Goal: Transaction & Acquisition: Purchase product/service

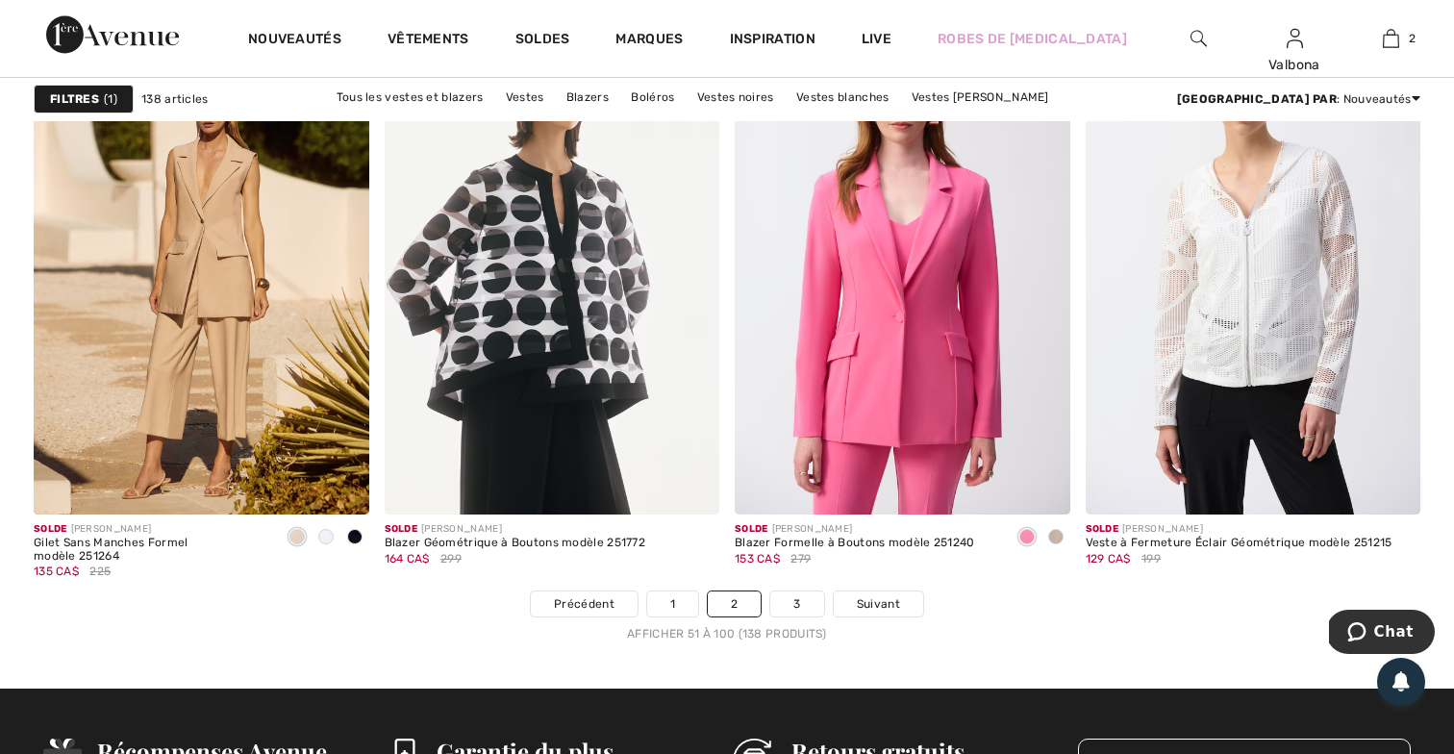
scroll to position [8682, 0]
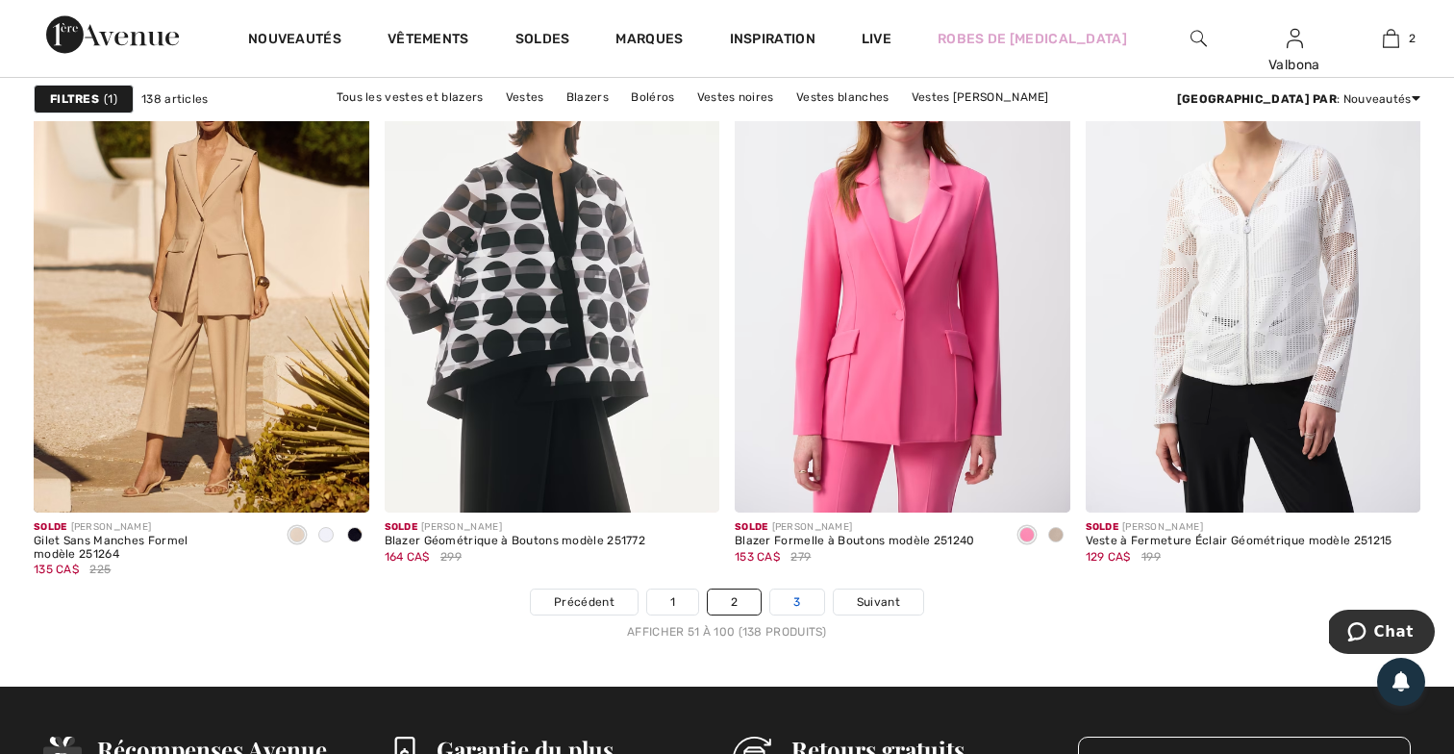
click at [805, 603] on link "3" at bounding box center [796, 602] width 53 height 25
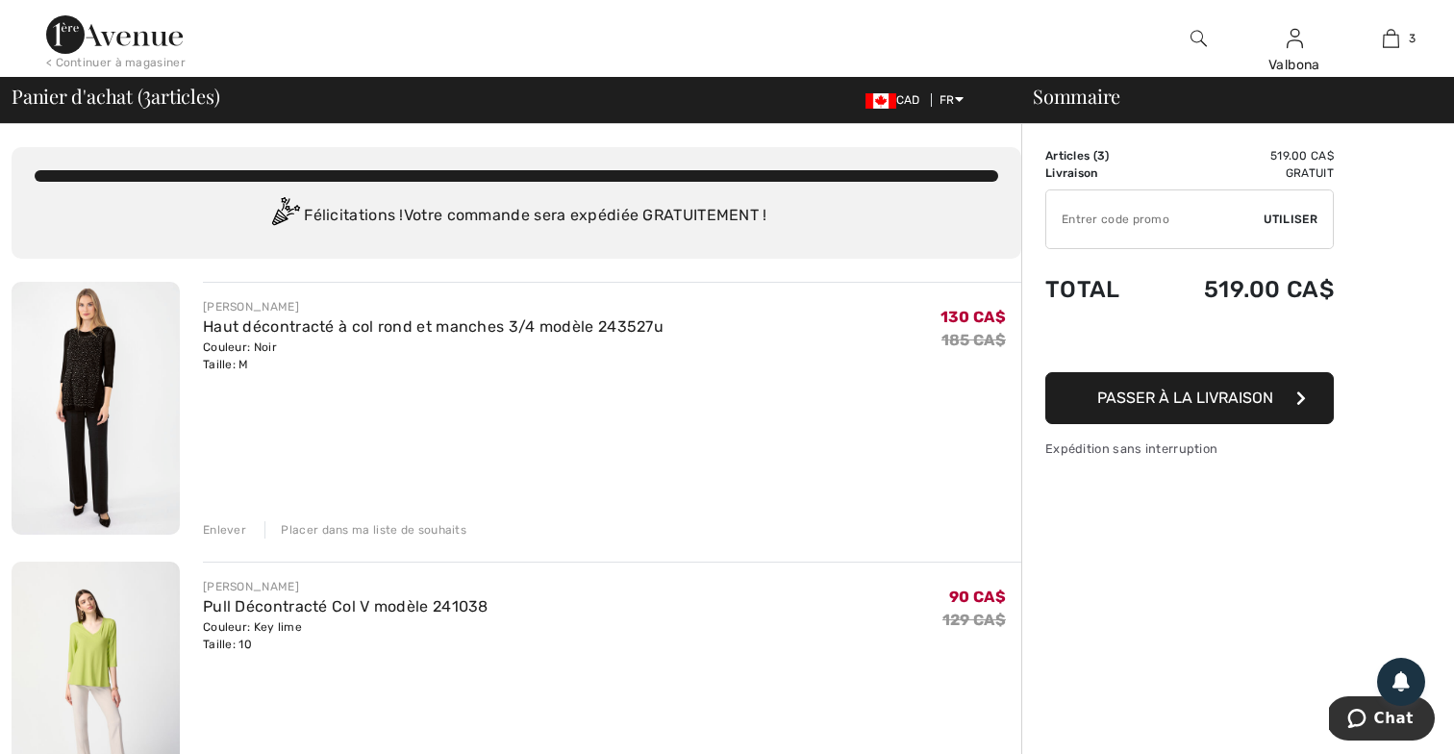
click at [390, 527] on div "Placer dans ma liste de souhaits" at bounding box center [365, 529] width 202 height 17
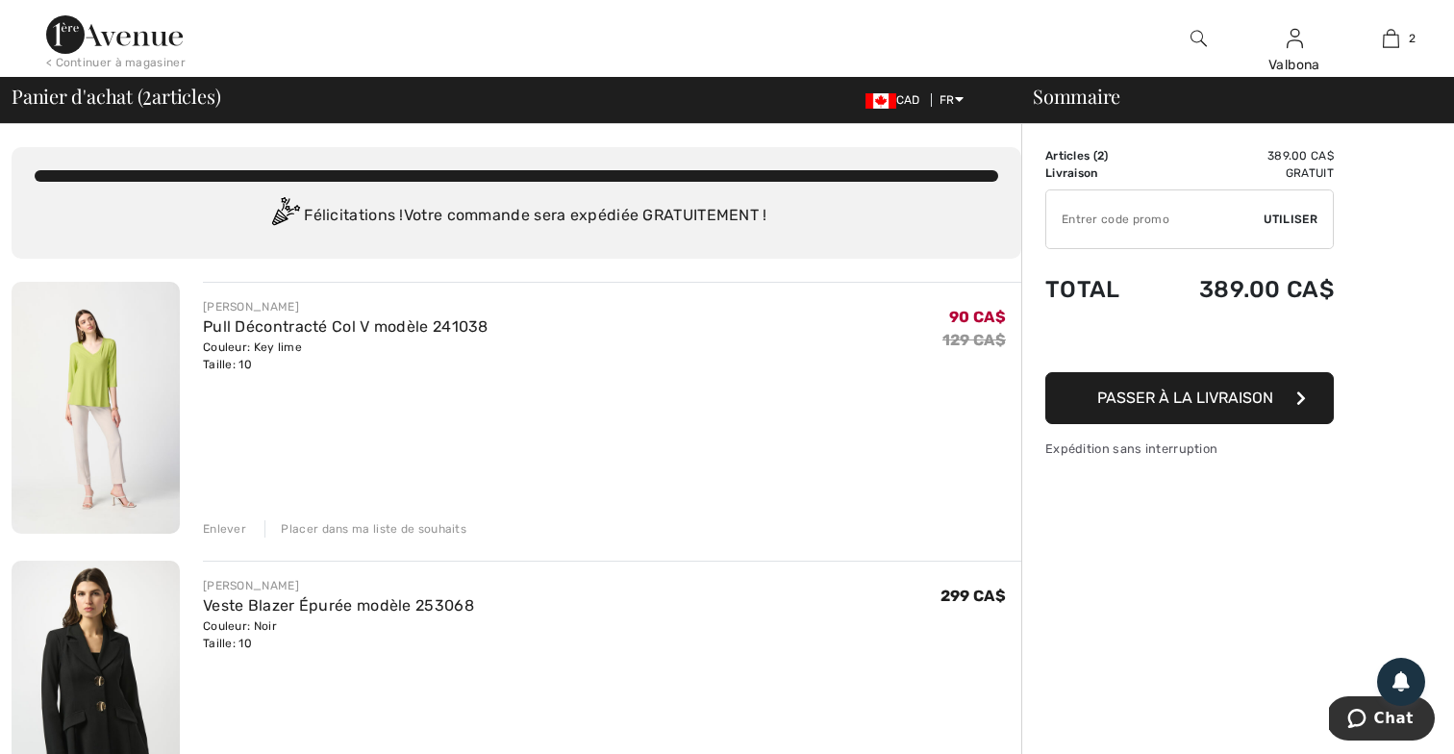
click at [368, 532] on div "Placer dans ma liste de souhaits" at bounding box center [365, 528] width 202 height 17
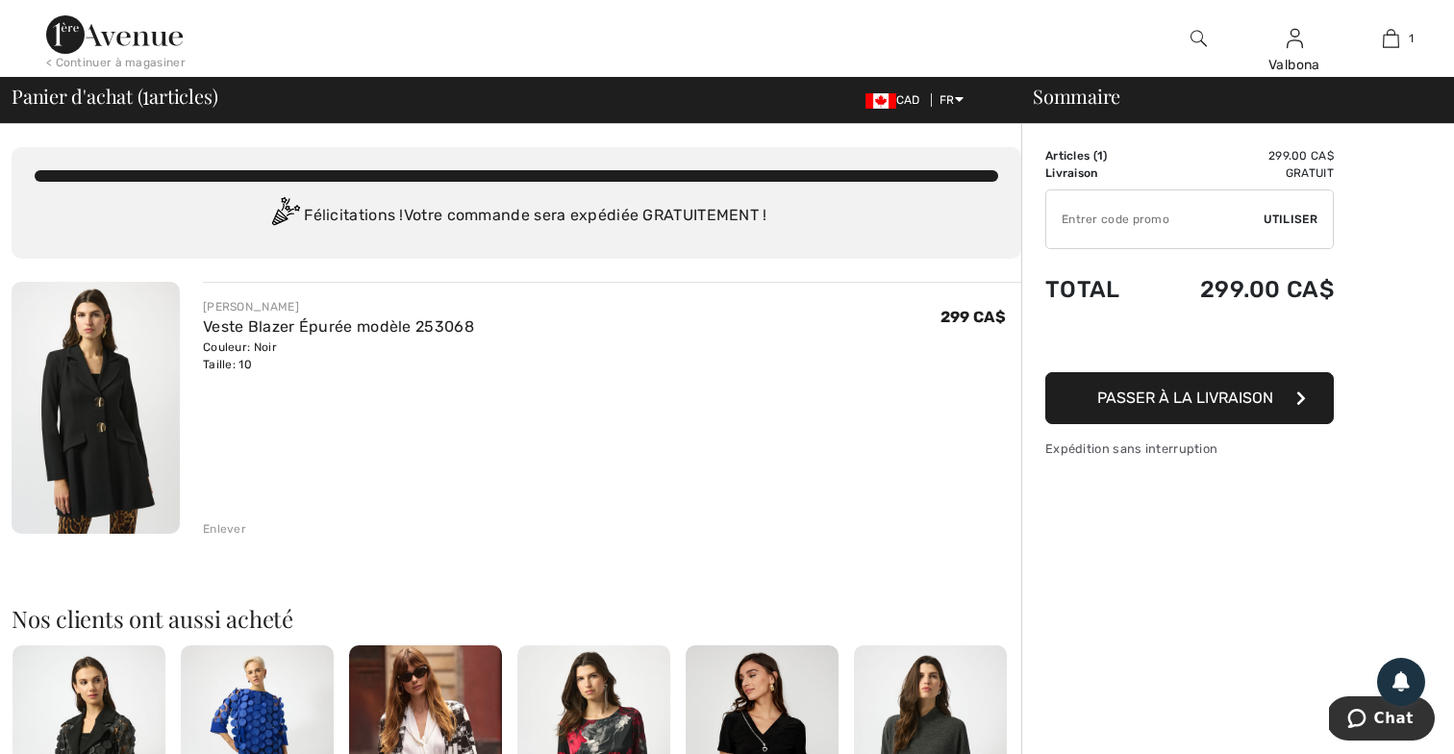
click at [1210, 397] on span "Passer à la livraison" at bounding box center [1185, 398] width 176 height 18
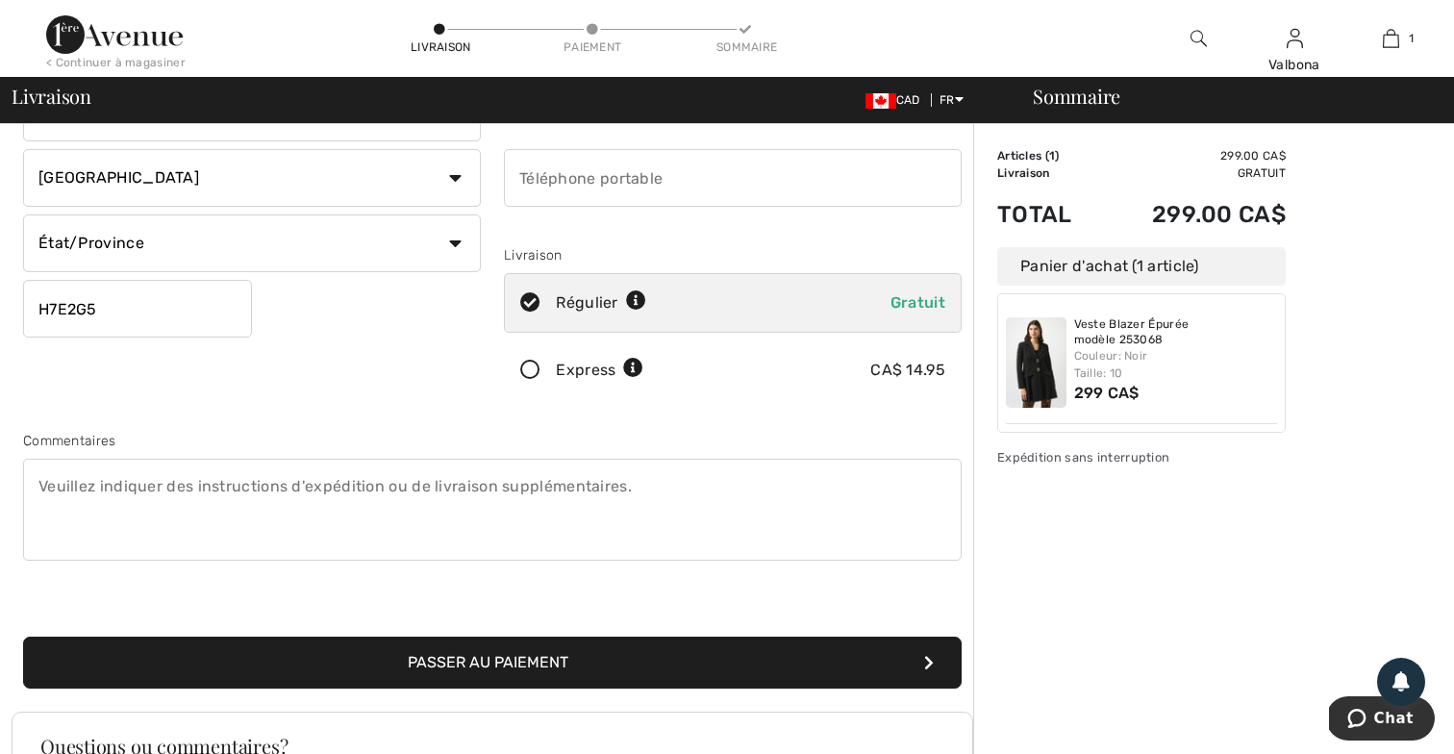
scroll to position [232, 0]
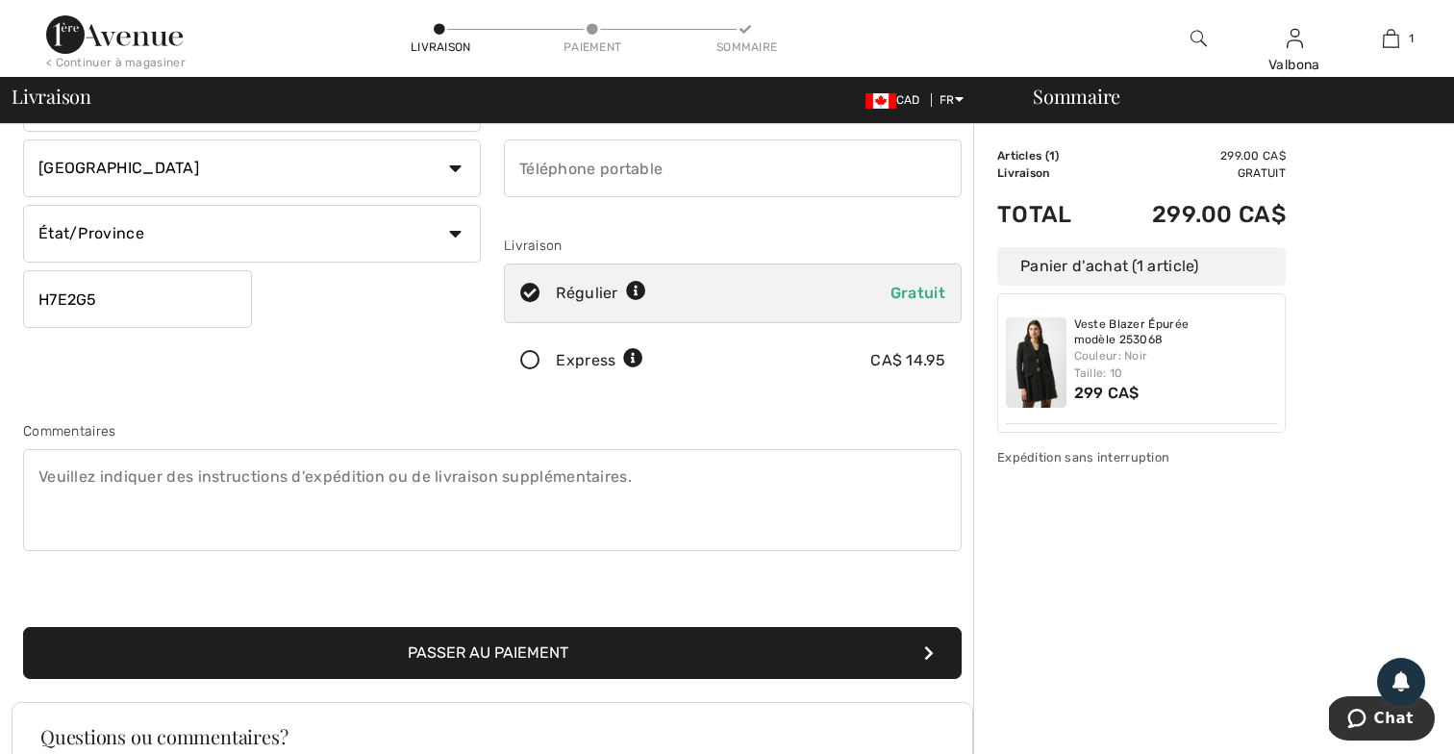
type input "H7E2G5"
click at [494, 652] on button "Passer au paiement" at bounding box center [492, 653] width 939 height 52
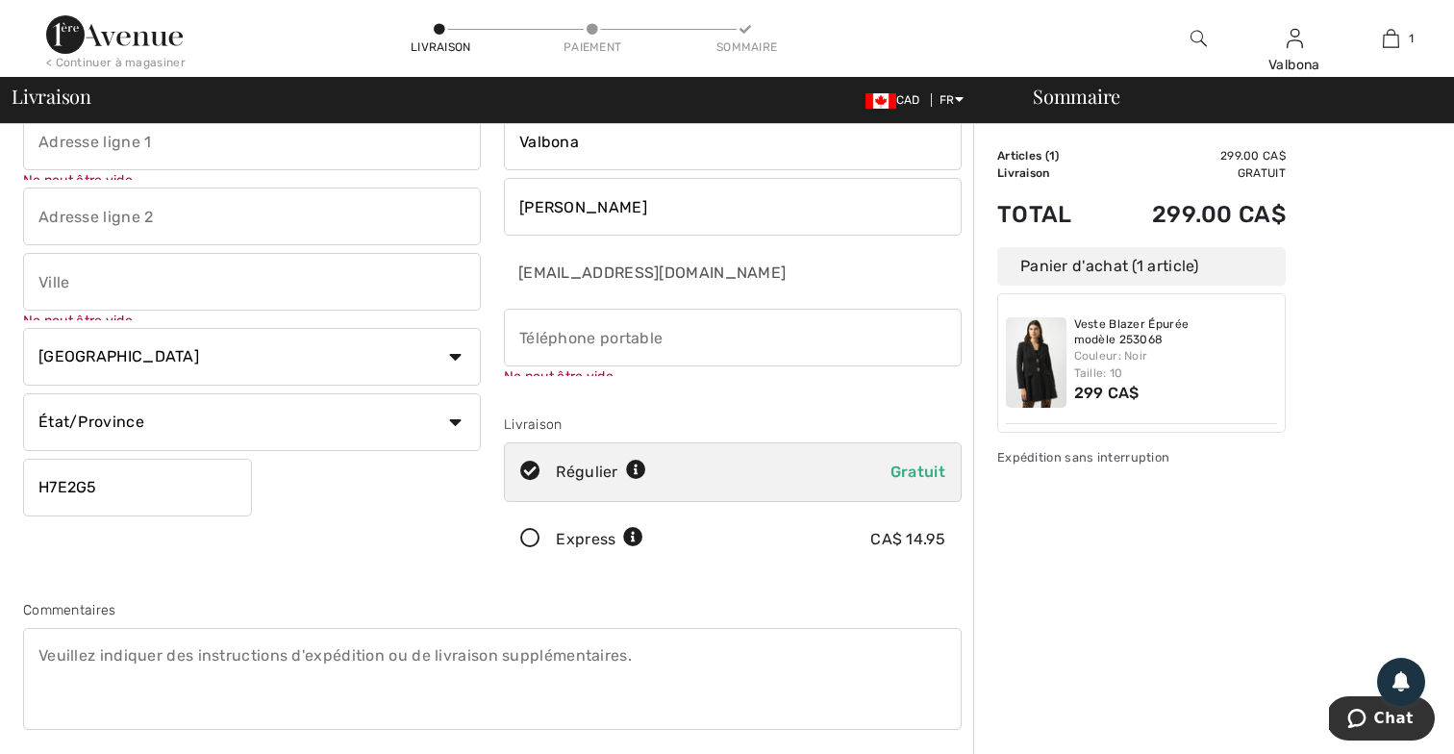
scroll to position [21, 0]
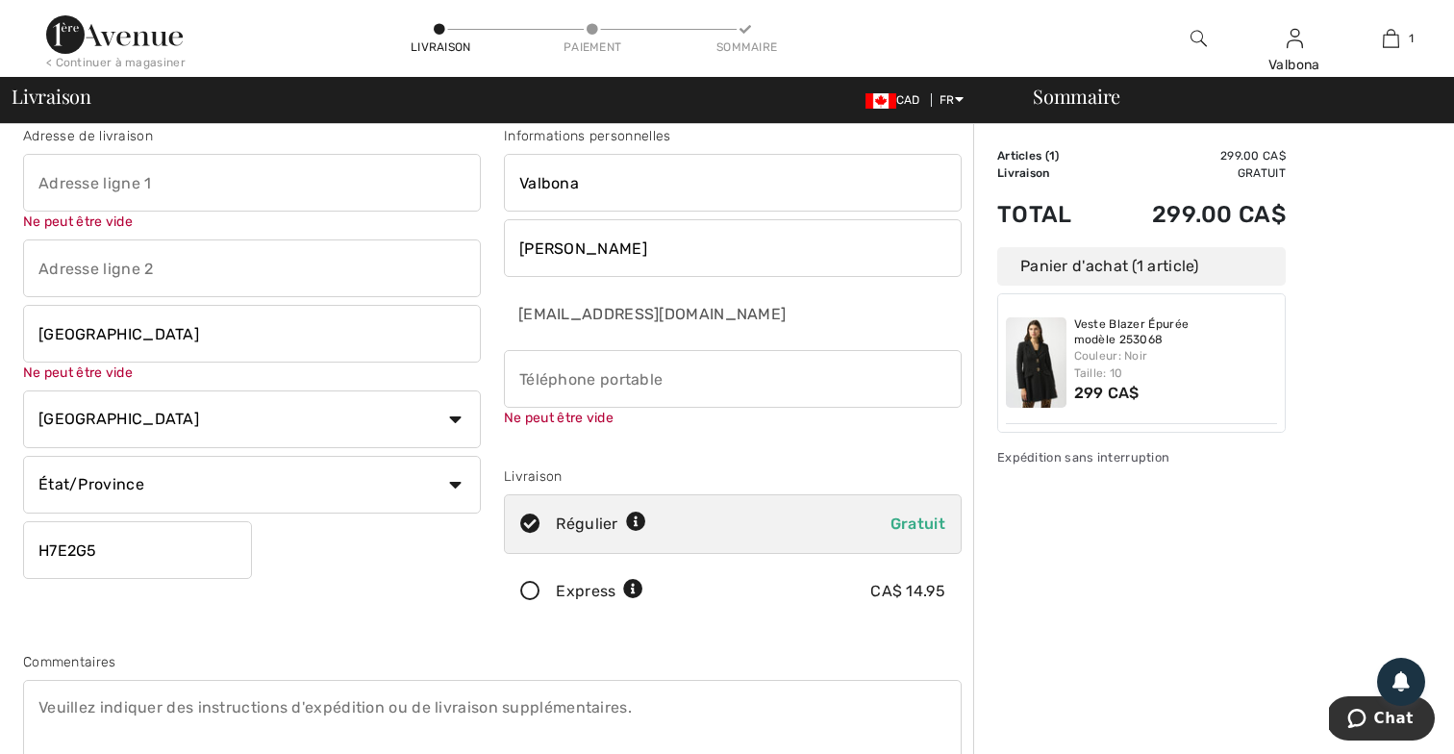
type input "Laval"
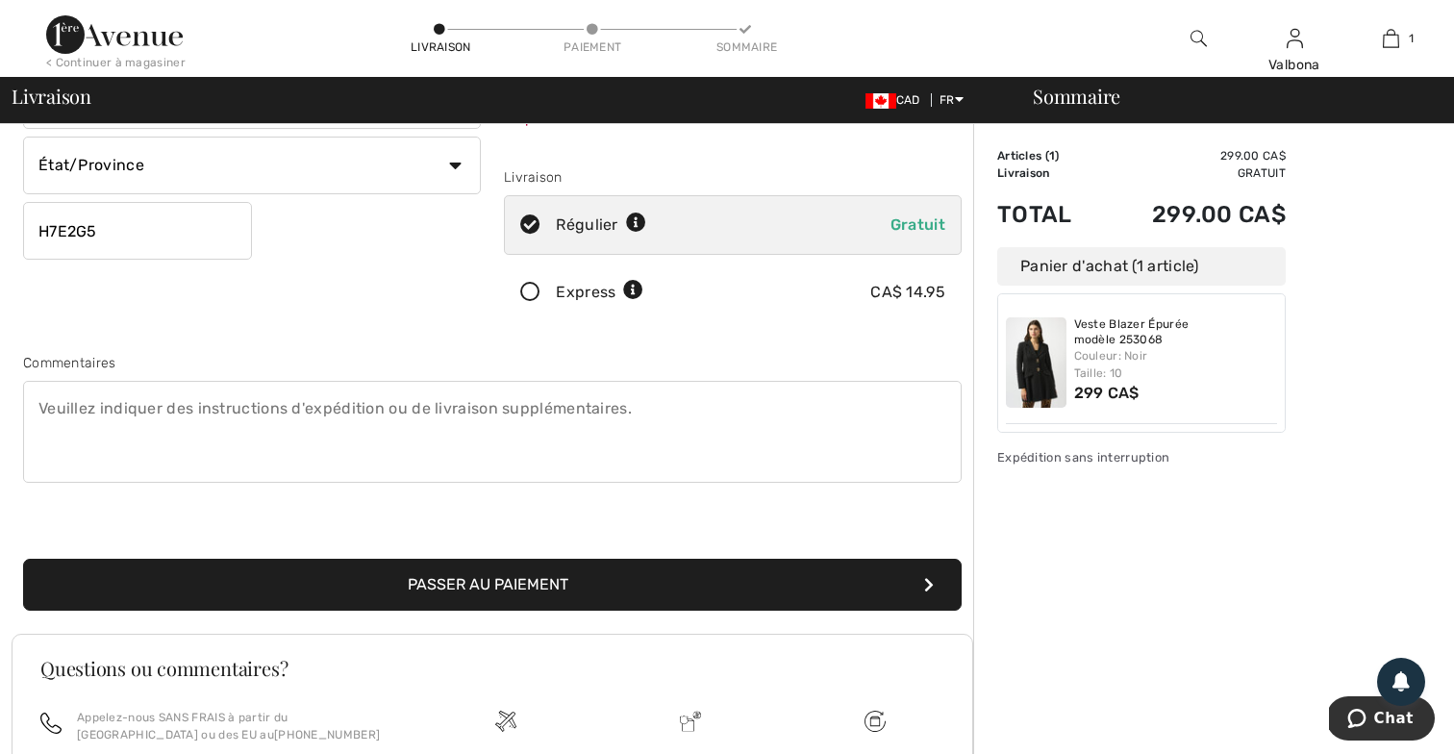
scroll to position [348, 0]
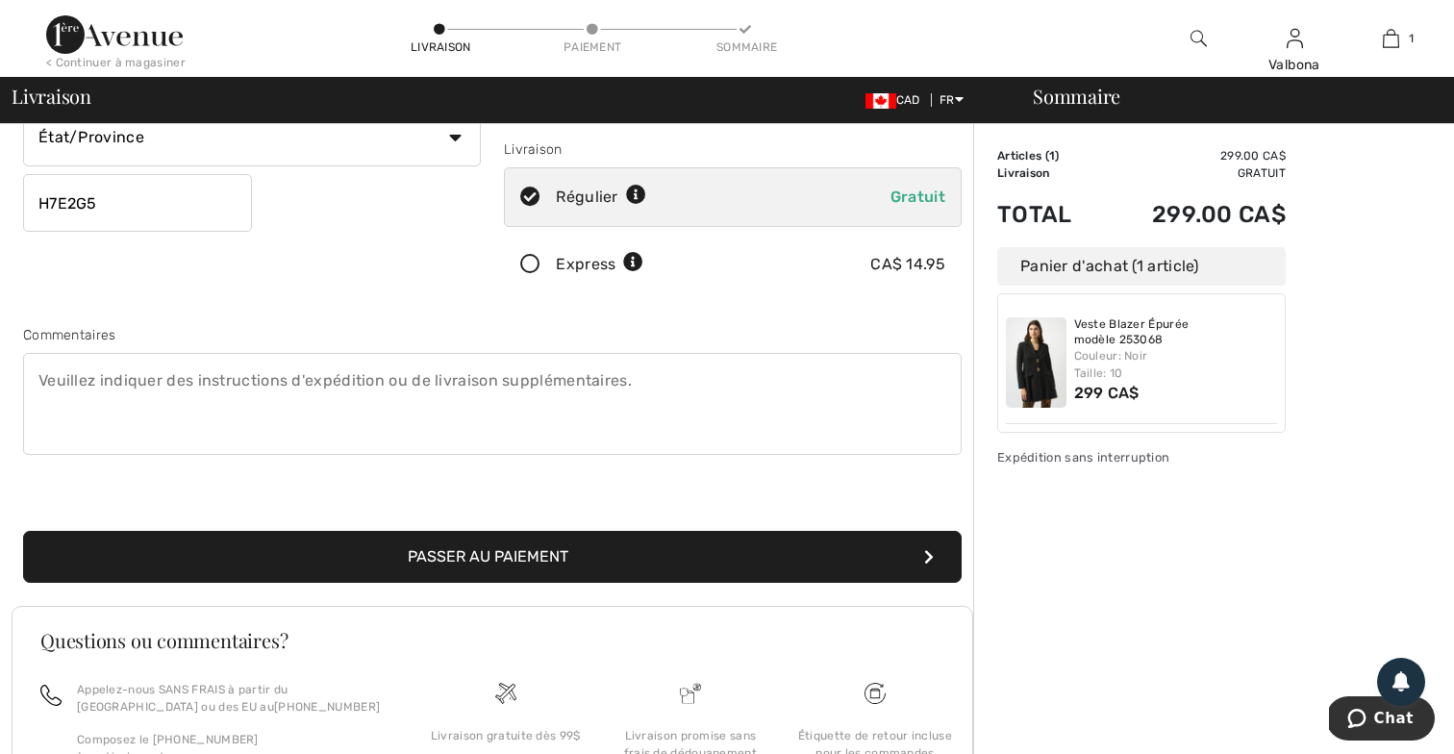
type input "4388840765"
click at [544, 559] on button "Passer au paiement" at bounding box center [492, 557] width 939 height 52
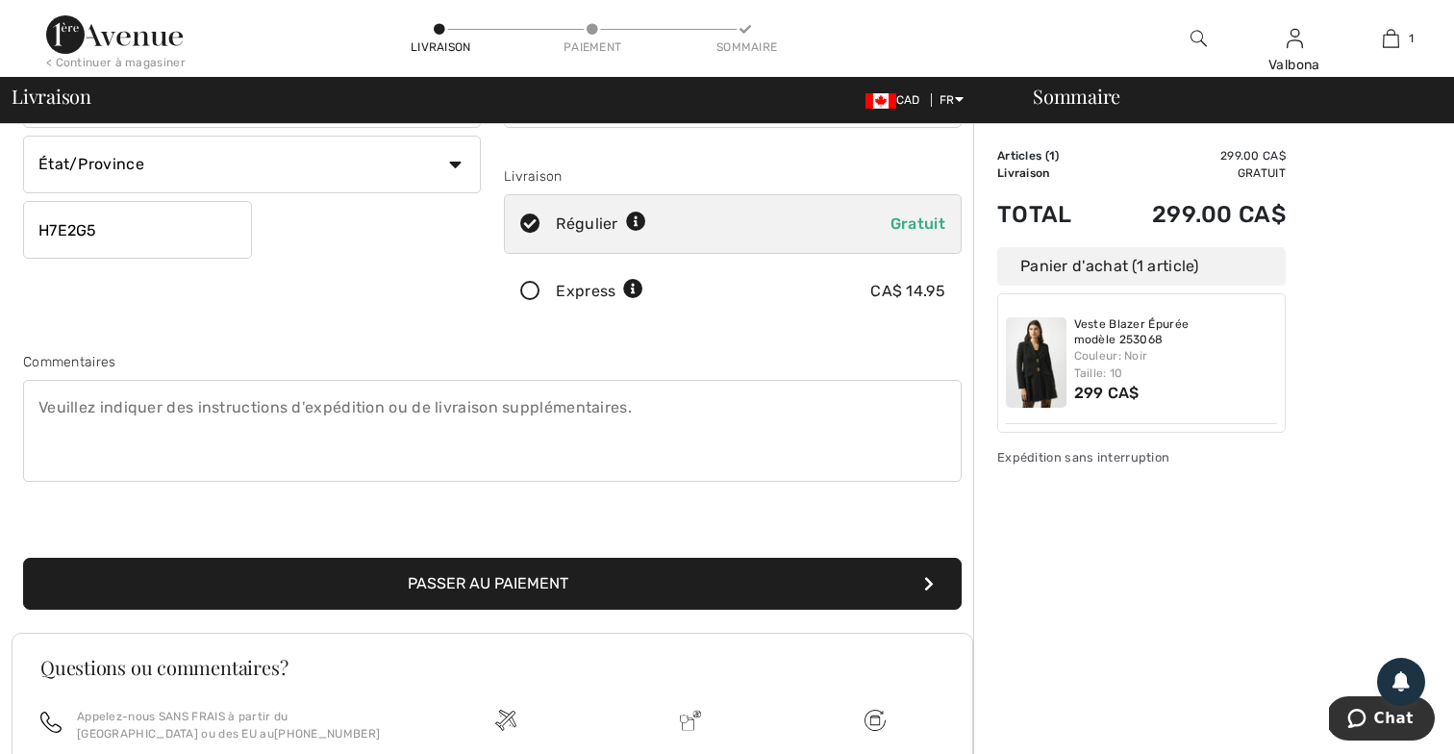
scroll to position [309, 0]
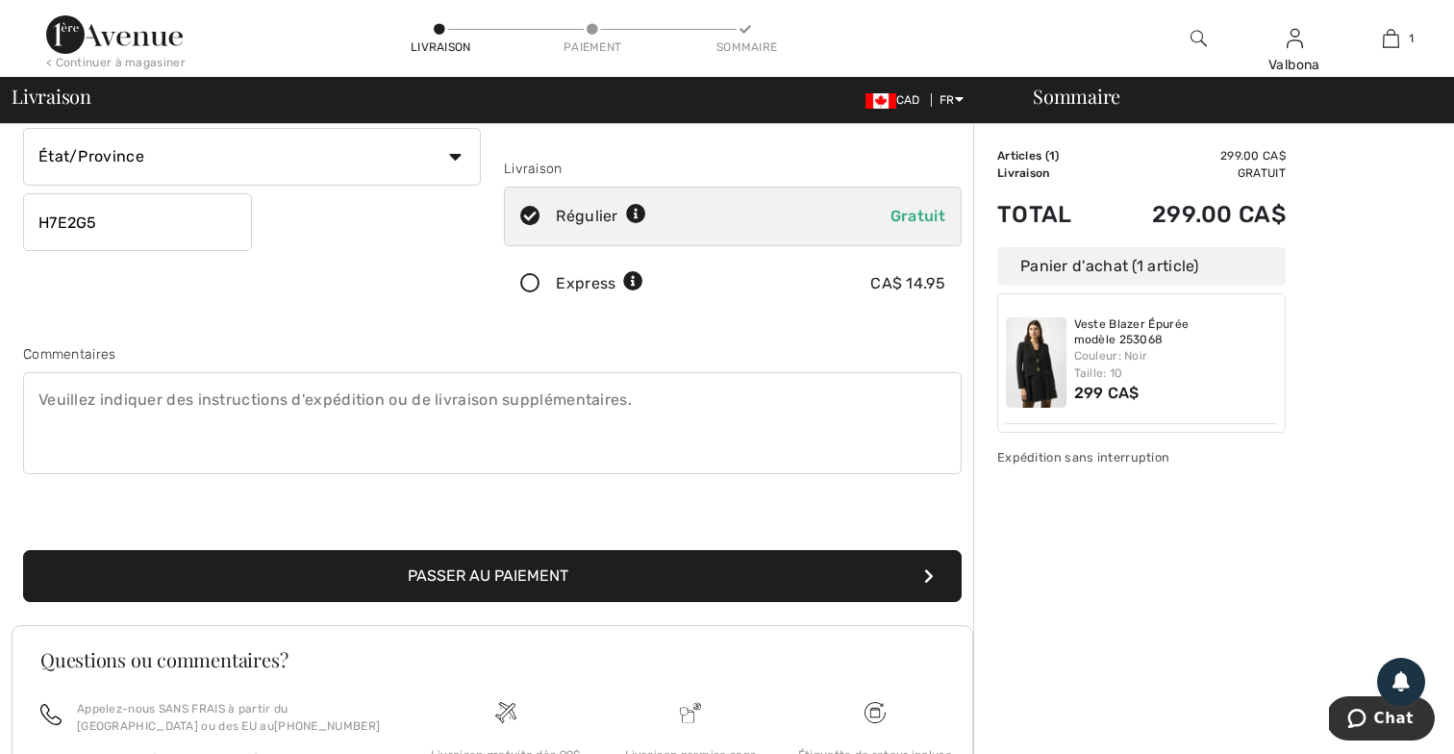
type input "2715 rue Hameury"
click at [537, 580] on button "Passer au paiement" at bounding box center [492, 576] width 939 height 52
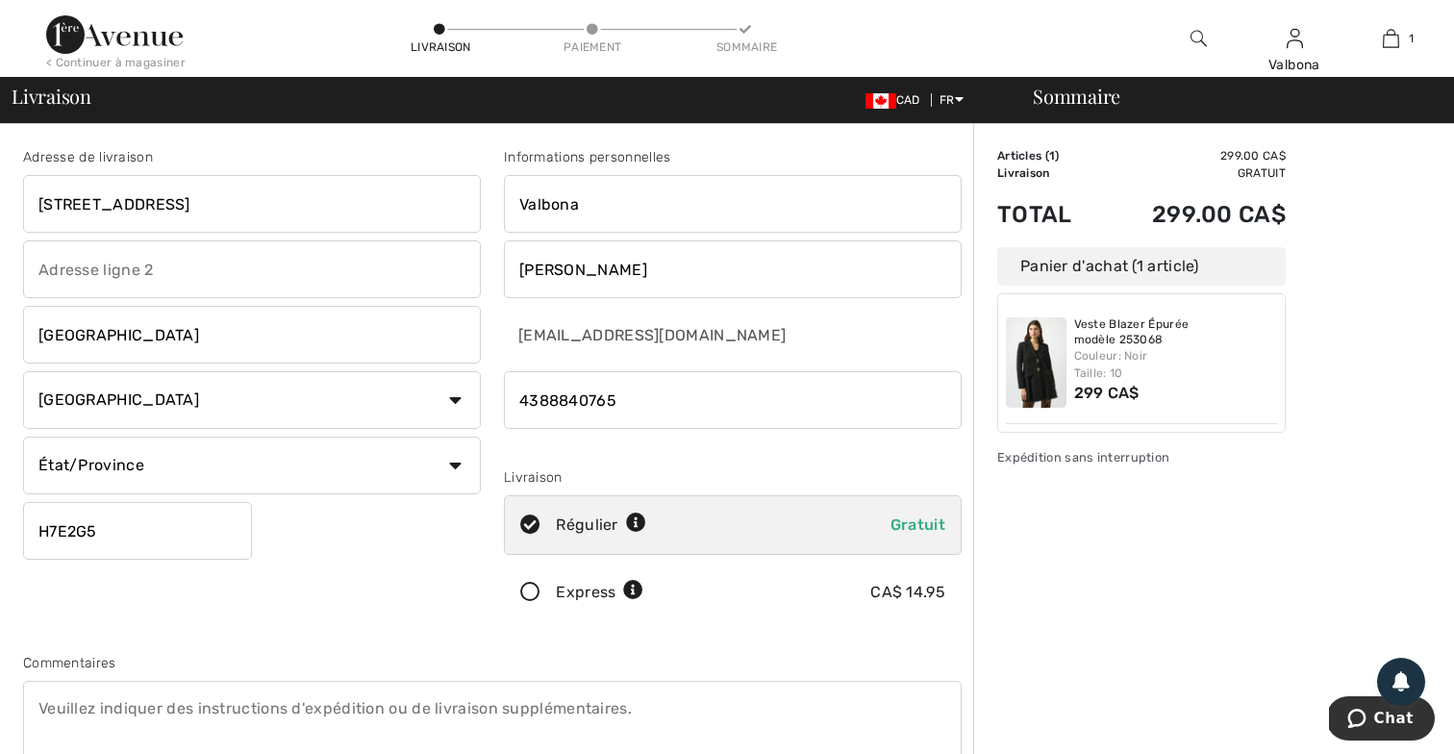
scroll to position [0, 0]
select select "QC"
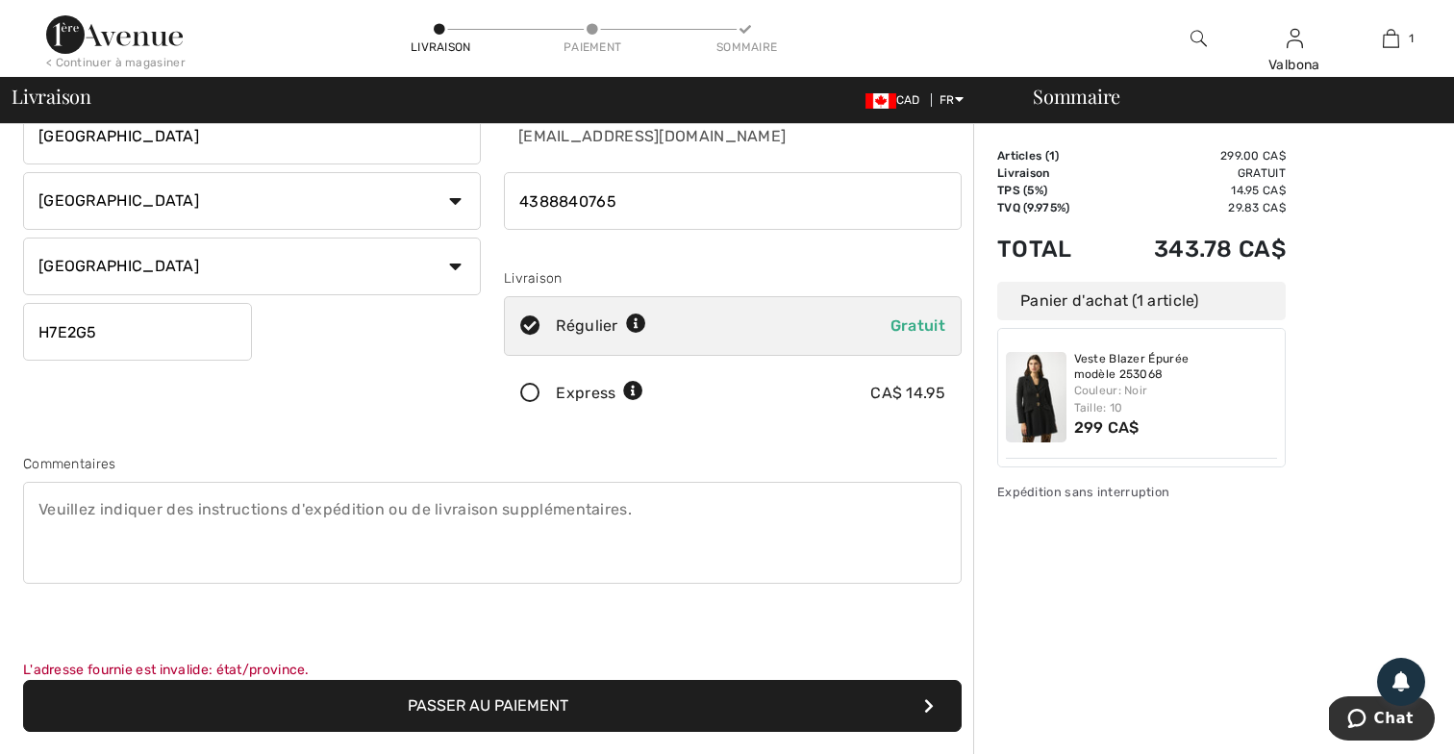
scroll to position [244, 0]
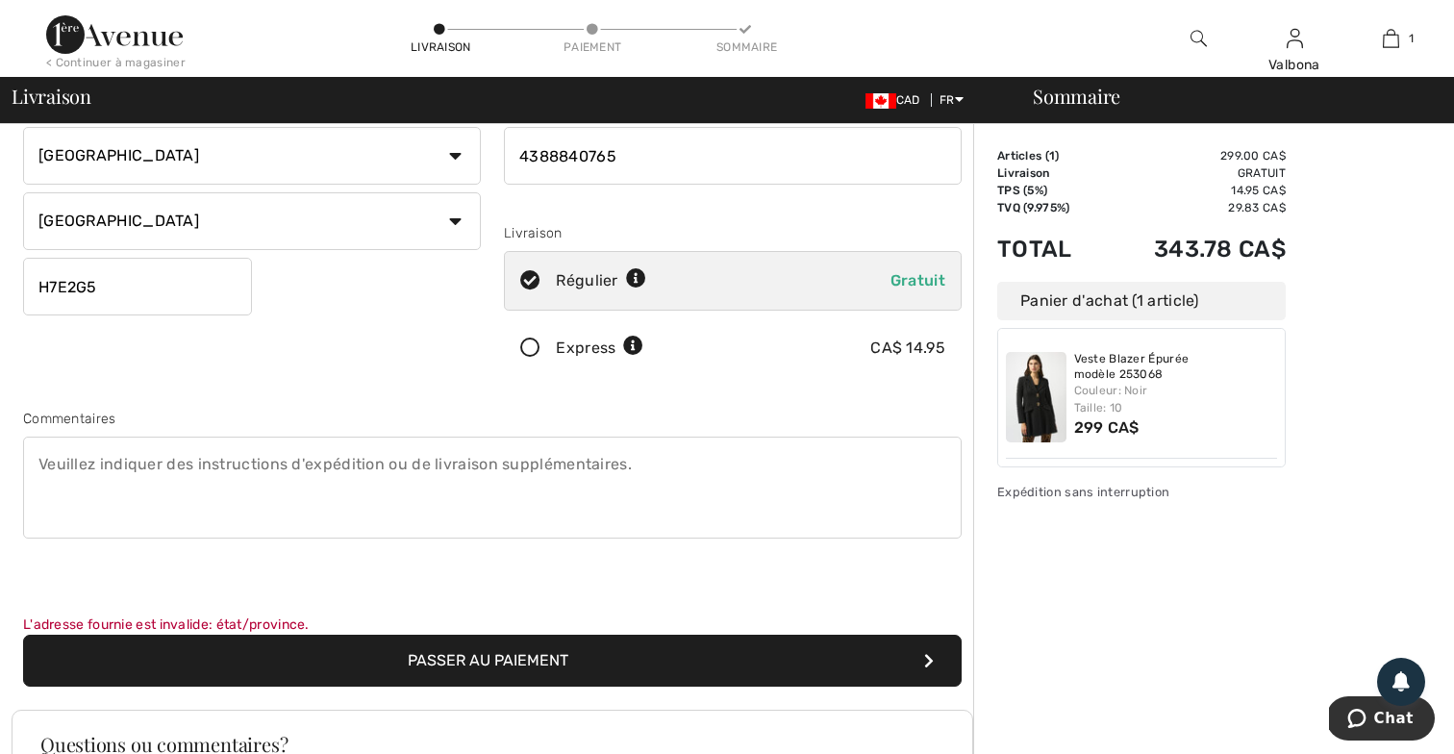
click at [462, 658] on button "Passer au paiement" at bounding box center [492, 661] width 939 height 52
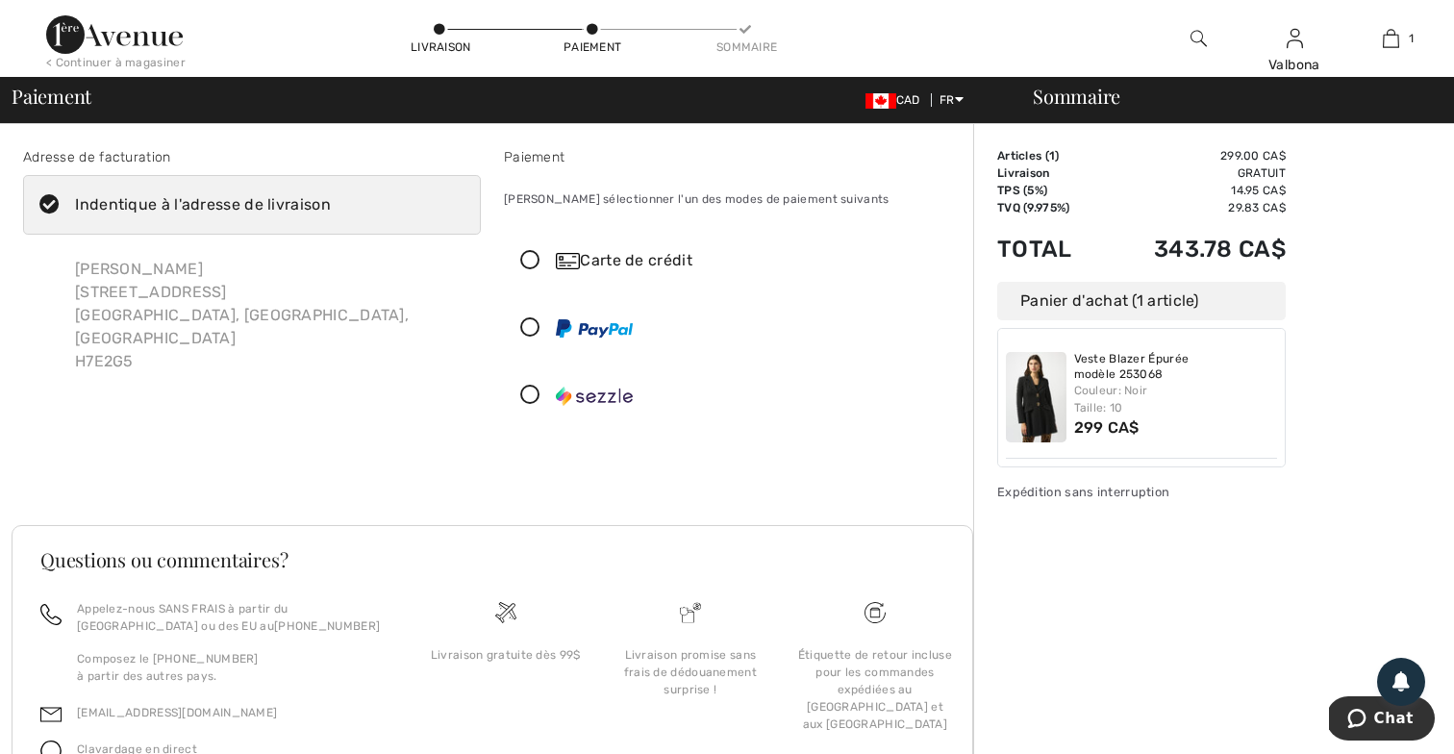
click at [625, 261] on div "Carte de crédit" at bounding box center [752, 260] width 392 height 23
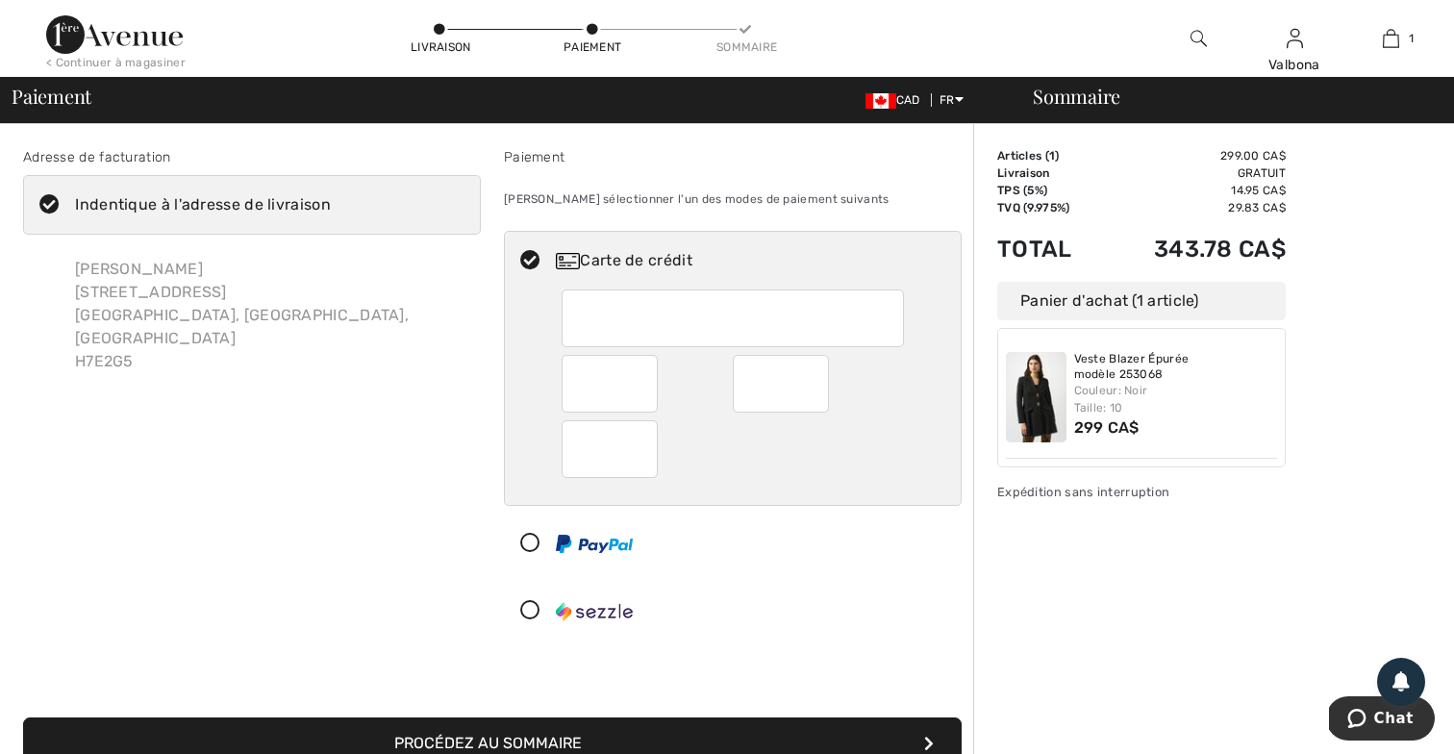
click at [604, 542] on img at bounding box center [594, 544] width 77 height 18
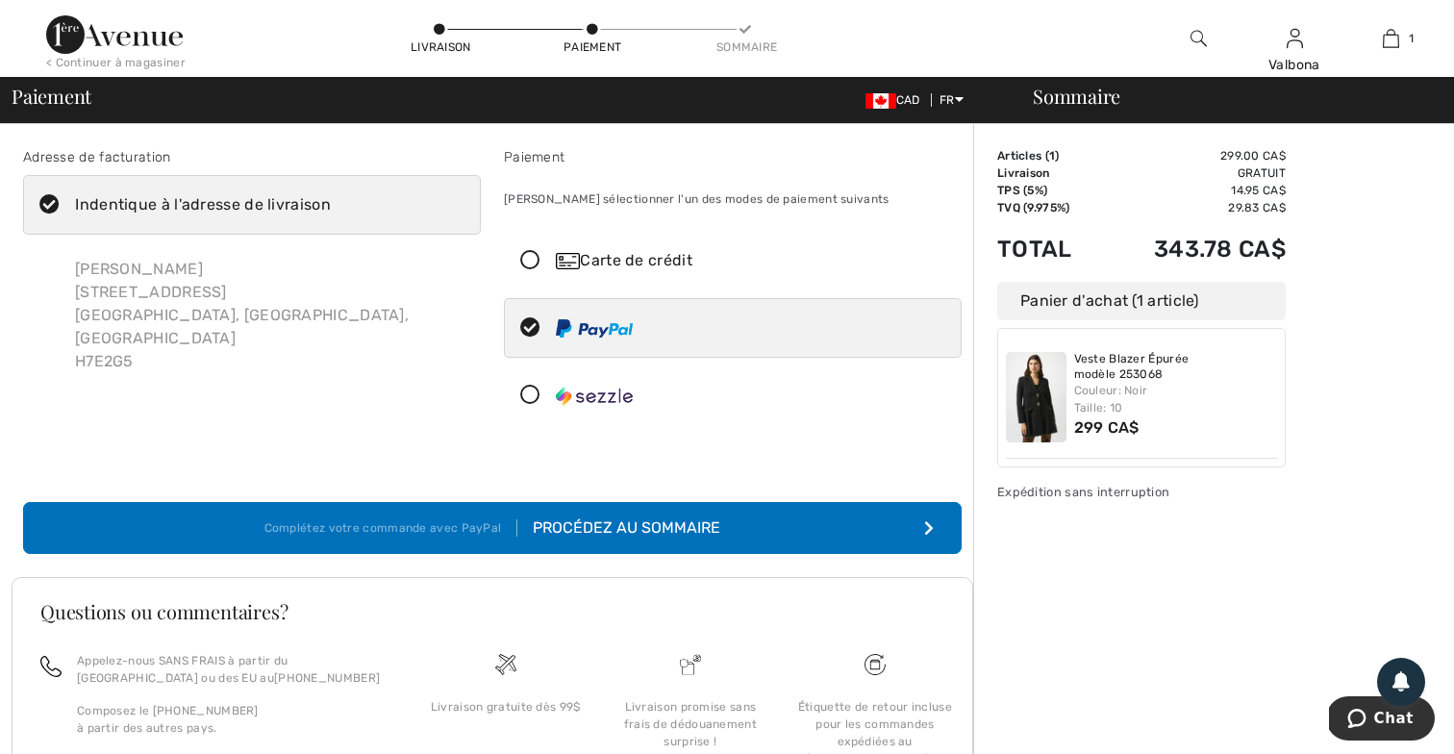
click at [559, 526] on div "Procédez au sommaire" at bounding box center [618, 527] width 203 height 23
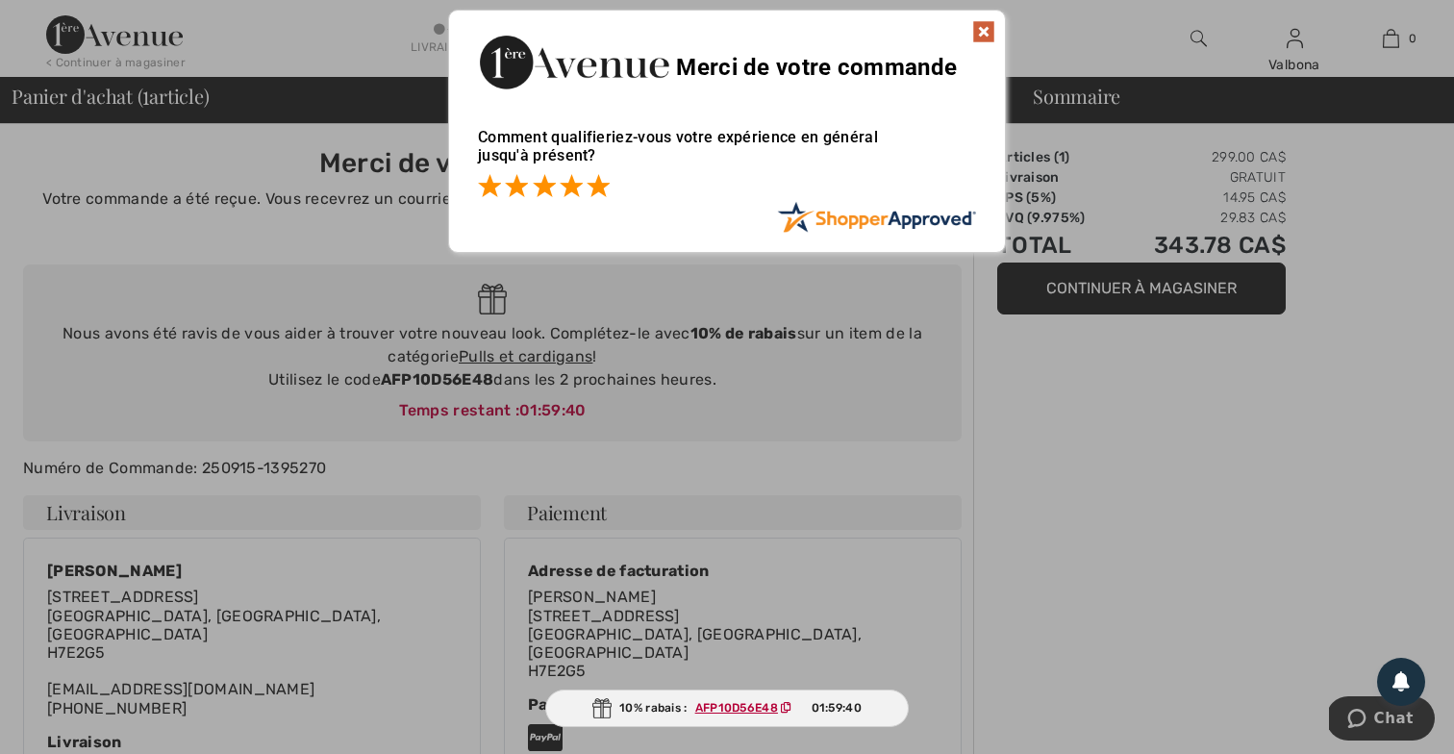
click at [599, 188] on span at bounding box center [598, 185] width 23 height 23
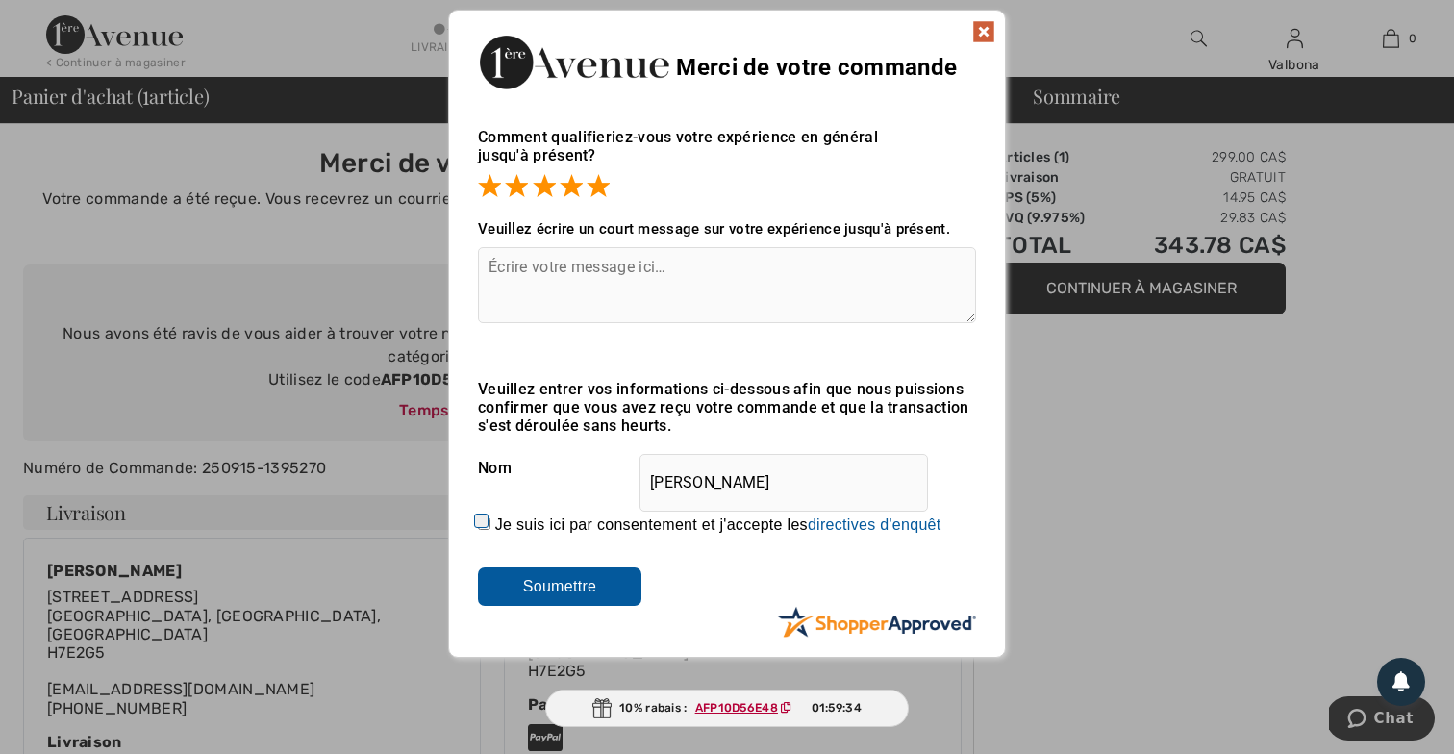
click at [483, 526] on input "Je suis ici par consentement et j'accepte les En soumettant une évaluation, vou…" at bounding box center [484, 523] width 13 height 13
click at [480, 521] on input "Je suis ici par consentement et j'accepte les En soumettant une évaluation, vou…" at bounding box center [484, 523] width 13 height 13
checkbox input "false"
click at [986, 29] on img at bounding box center [983, 31] width 23 height 23
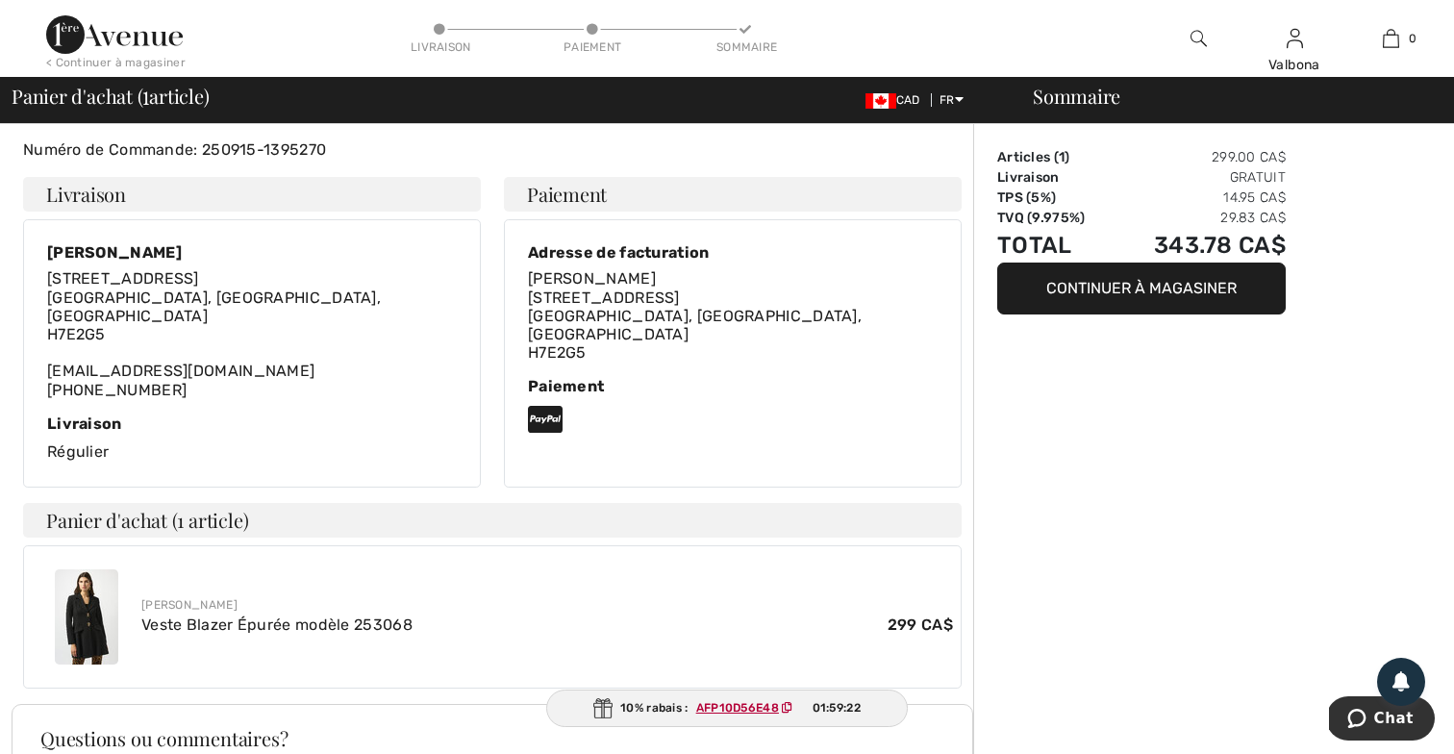
scroll to position [307, 0]
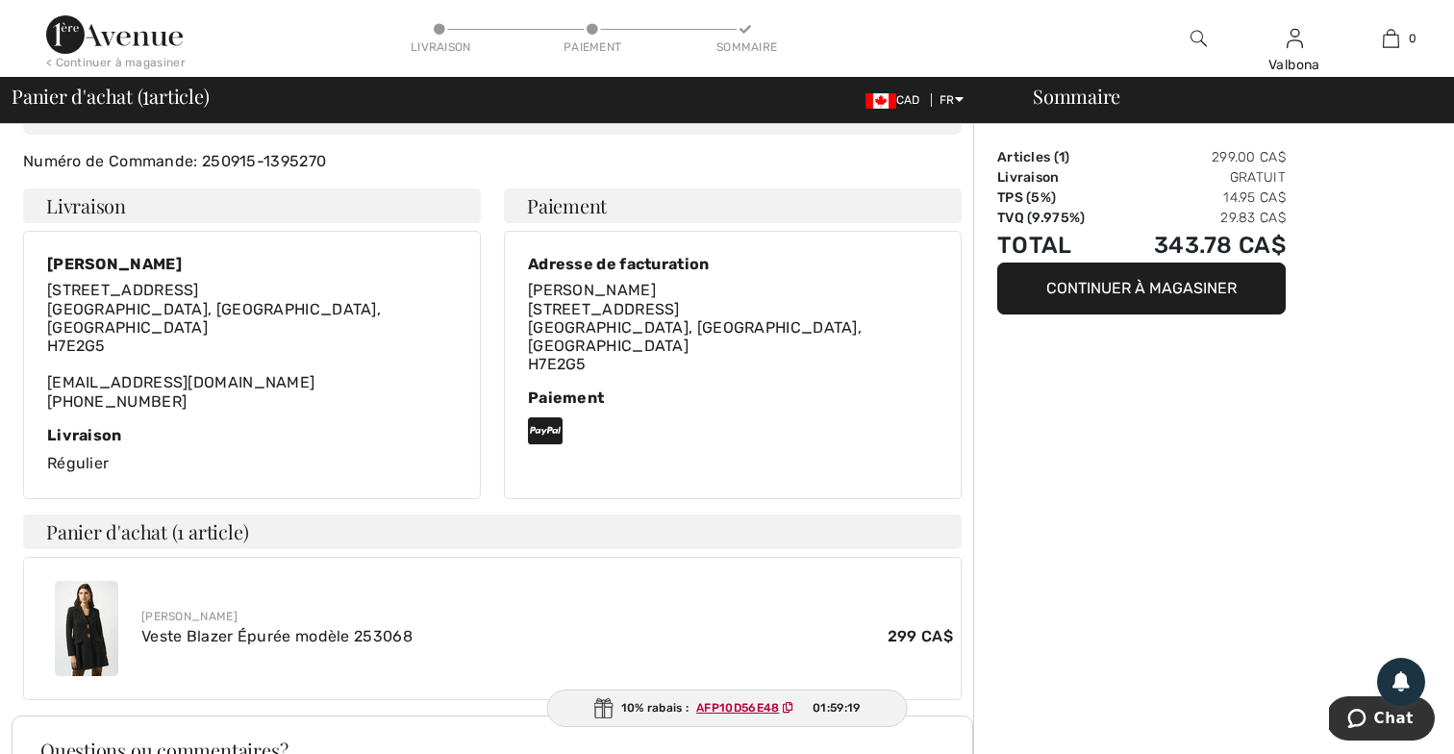
click at [1135, 289] on button "Continuer à magasiner" at bounding box center [1141, 289] width 289 height 52
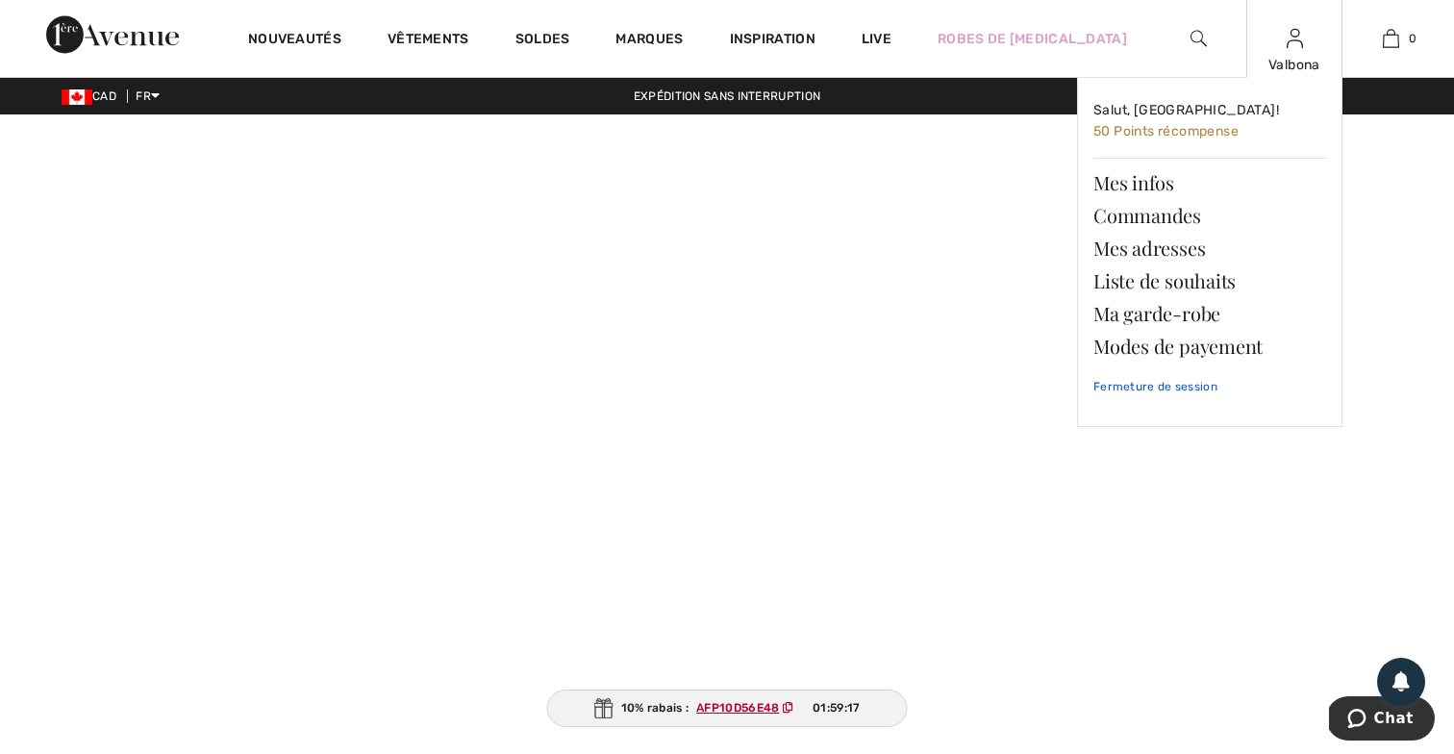
click at [1137, 384] on link "Fermeture de session" at bounding box center [1209, 387] width 233 height 48
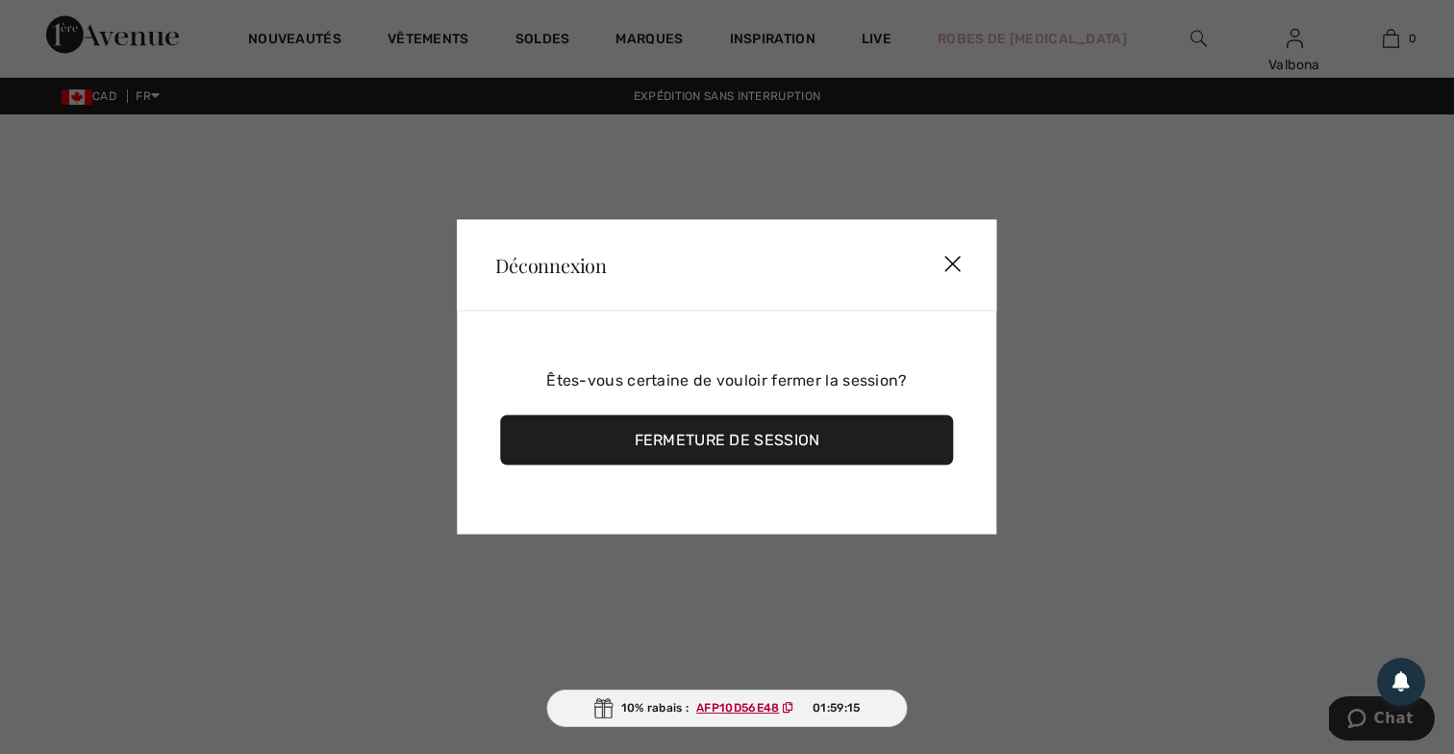
click at [714, 442] on div "Fermeture de session" at bounding box center [726, 440] width 453 height 50
